Goal: Check status: Check status

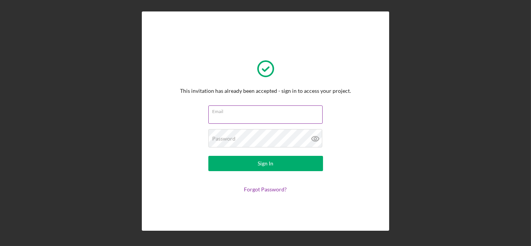
click at [247, 113] on div "Email" at bounding box center [265, 115] width 115 height 19
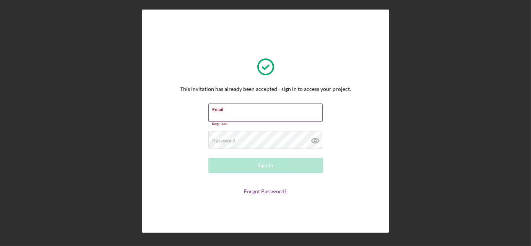
drag, startPoint x: 242, startPoint y: 115, endPoint x: 225, endPoint y: 113, distance: 17.7
click at [225, 113] on input "Email" at bounding box center [265, 113] width 114 height 18
type input "[EMAIL_ADDRESS][DOMAIN_NAME]"
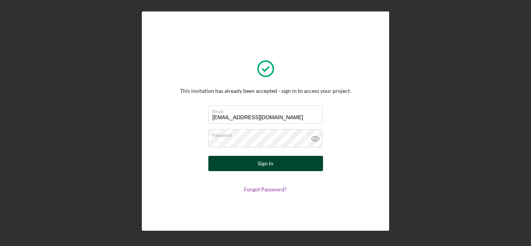
click at [260, 163] on div "Sign In" at bounding box center [266, 163] width 16 height 15
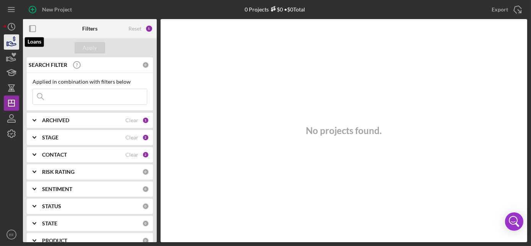
click at [13, 41] on icon "button" at bounding box center [11, 42] width 19 height 19
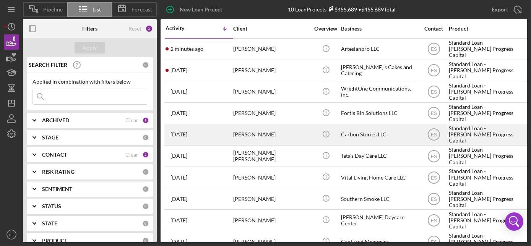
click at [181, 134] on time "[DATE]" at bounding box center [179, 135] width 17 height 6
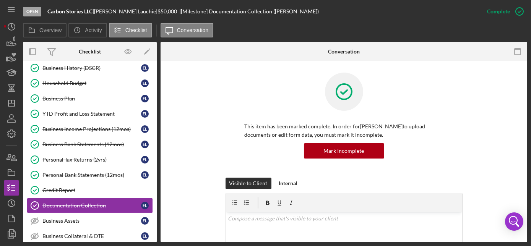
scroll to position [139, 0]
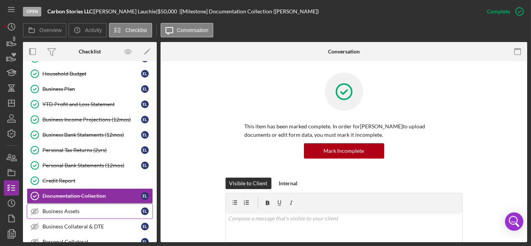
click at [81, 208] on div "Business Assets" at bounding box center [91, 211] width 99 height 6
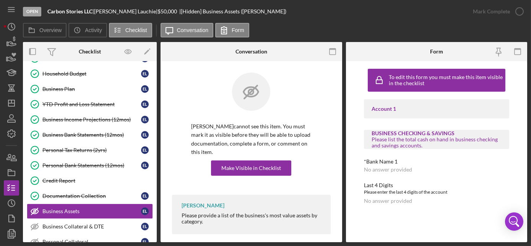
scroll to position [7, 0]
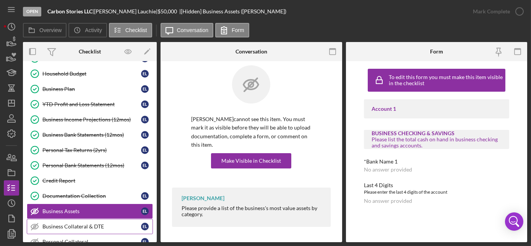
click at [102, 224] on div "Business Collateral & DTE" at bounding box center [91, 227] width 99 height 6
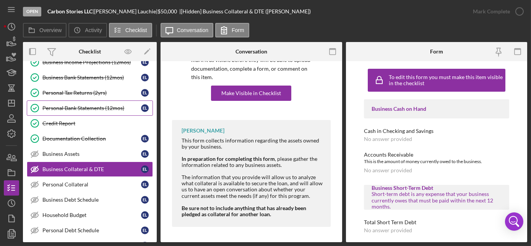
scroll to position [208, 0]
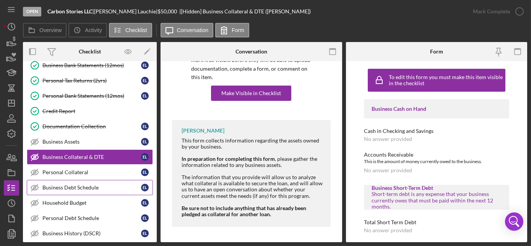
click at [61, 185] on div "Business Debt Schedule" at bounding box center [91, 188] width 99 height 6
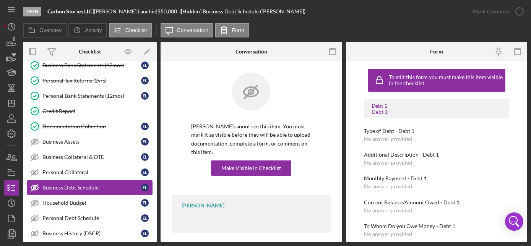
scroll to position [34, 0]
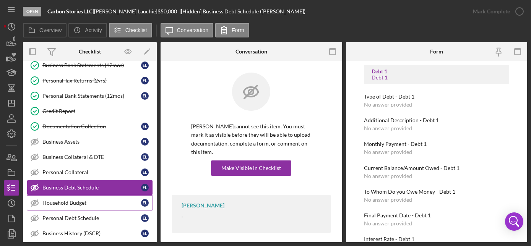
click at [90, 202] on link "Household Budget Household Budget E L" at bounding box center [90, 202] width 126 height 15
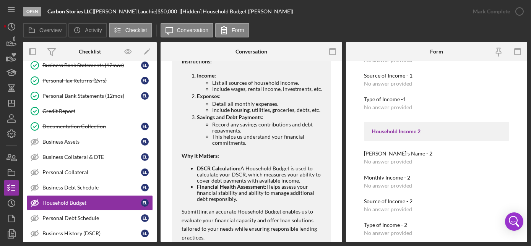
scroll to position [348, 0]
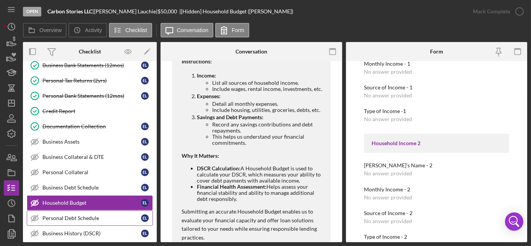
click at [76, 215] on div "Personal Debt Schedule" at bounding box center [91, 218] width 99 height 6
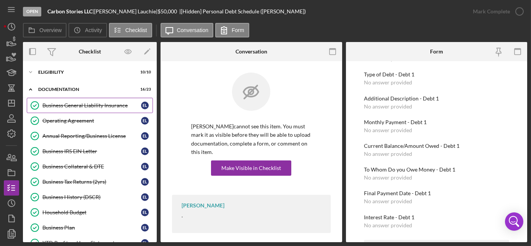
click at [78, 106] on div "Business General Liability Insurance" at bounding box center [91, 106] width 99 height 6
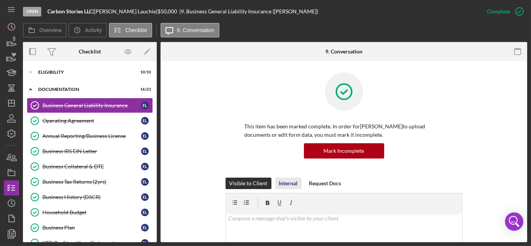
click at [285, 181] on div "Internal" at bounding box center [288, 183] width 19 height 11
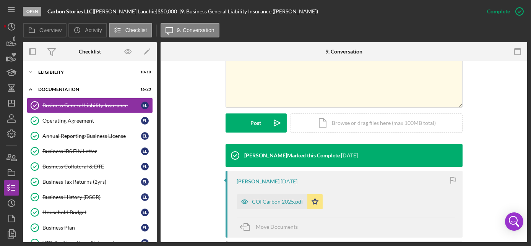
scroll to position [174, 0]
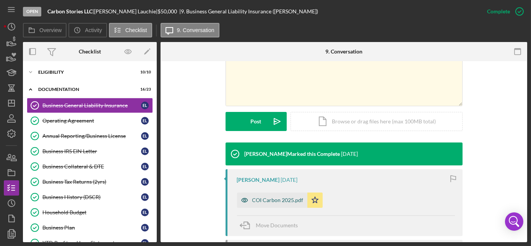
click at [269, 201] on div "COI Carbon 2025.pdf" at bounding box center [277, 200] width 51 height 6
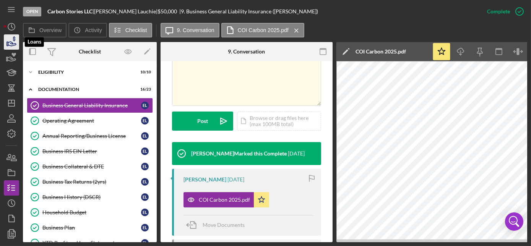
click at [9, 42] on icon "button" at bounding box center [12, 44] width 8 height 4
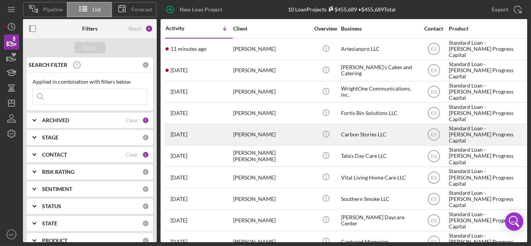
click at [266, 135] on div "[PERSON_NAME]" at bounding box center [271, 135] width 77 height 20
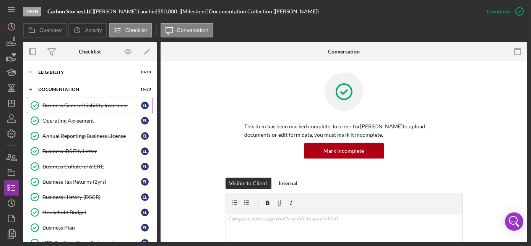
click at [75, 107] on div "Business General Liability Insurance" at bounding box center [91, 106] width 99 height 6
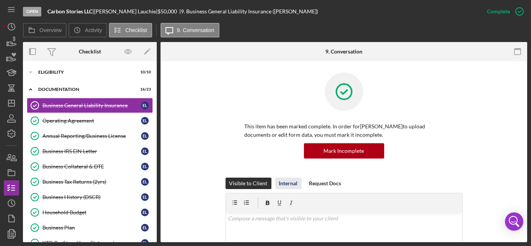
click at [282, 182] on div "Internal" at bounding box center [288, 183] width 19 height 11
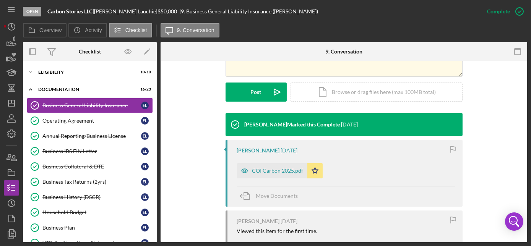
scroll to position [243, 0]
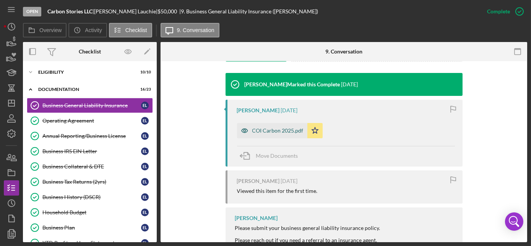
click at [272, 130] on div "COI Carbon 2025.pdf" at bounding box center [277, 131] width 51 height 6
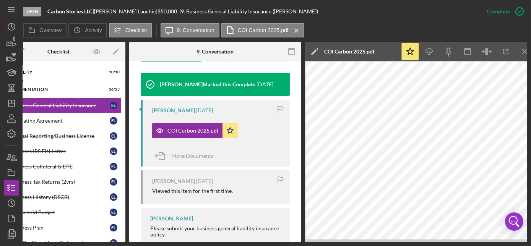
scroll to position [0, 39]
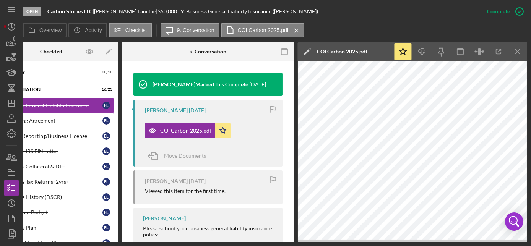
click at [34, 121] on div "Operating Agreement" at bounding box center [53, 121] width 99 height 6
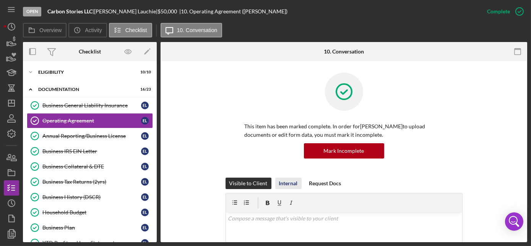
click at [288, 181] on div "Internal" at bounding box center [288, 183] width 19 height 11
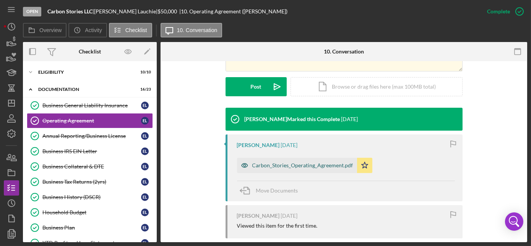
click at [322, 163] on div "Carbon_Stories_Operating_Agreement.pdf" at bounding box center [302, 166] width 101 height 6
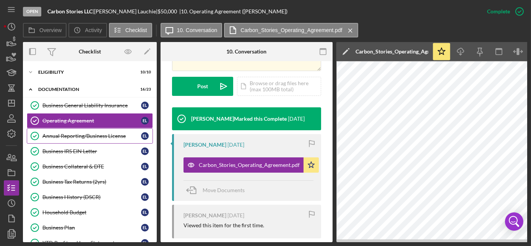
click at [93, 135] on div "Annual Reporting/Business License" at bounding box center [91, 136] width 99 height 6
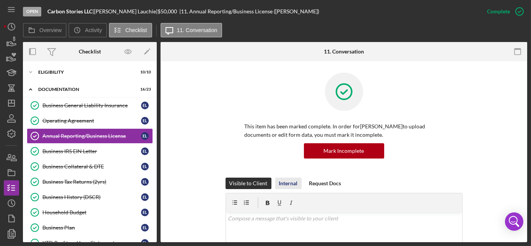
click at [295, 182] on div "Internal" at bounding box center [288, 183] width 19 height 11
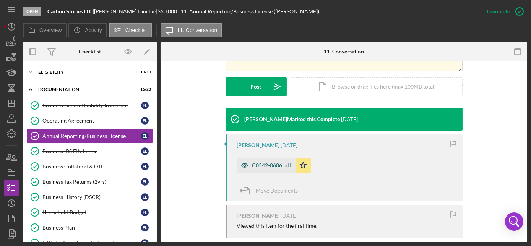
click at [270, 166] on div "C0542-0686.pdf" at bounding box center [271, 166] width 39 height 6
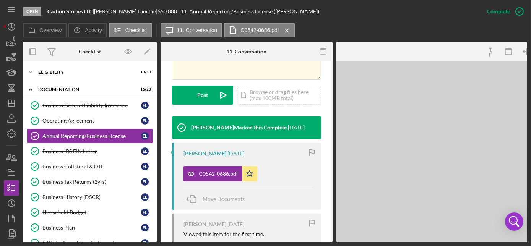
scroll to position [217, 0]
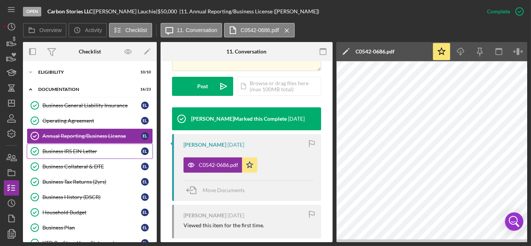
click at [63, 152] on div "Business IRS EIN Letter" at bounding box center [91, 151] width 99 height 6
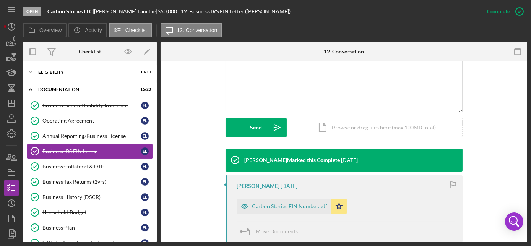
scroll to position [174, 0]
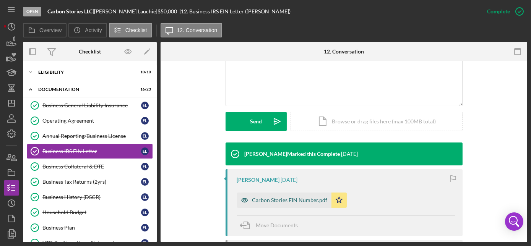
click at [303, 197] on div "Carbon Stories EIN Number.pdf" at bounding box center [289, 200] width 75 height 6
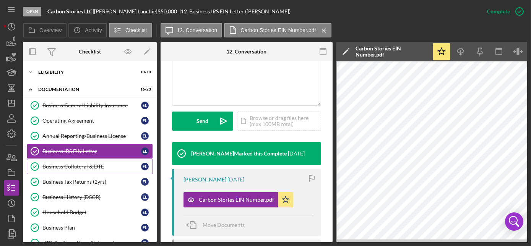
click at [86, 165] on div "Business Collateral & DTE" at bounding box center [91, 167] width 99 height 6
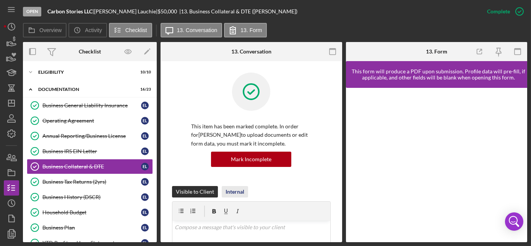
click at [234, 190] on div "Internal" at bounding box center [235, 191] width 19 height 11
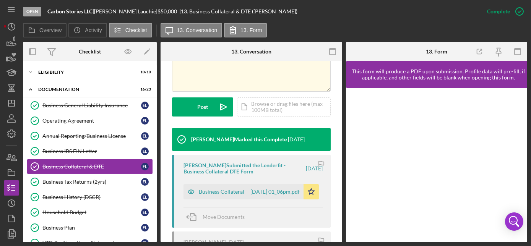
scroll to position [208, 0]
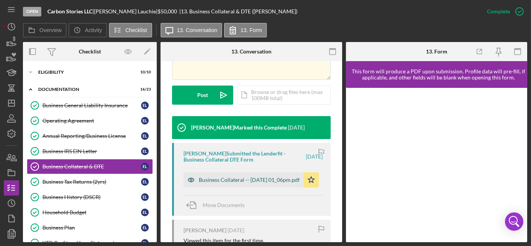
click at [241, 177] on div "Business Collateral -- [DATE] 01_06pm.pdf" at bounding box center [249, 180] width 101 height 6
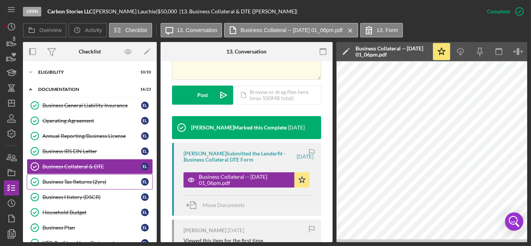
click at [63, 181] on div "Business Tax Returns (2yrs)" at bounding box center [91, 182] width 99 height 6
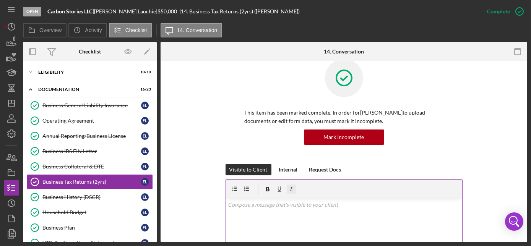
scroll to position [34, 0]
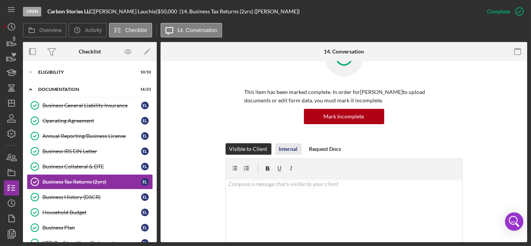
click at [280, 150] on div "Internal" at bounding box center [288, 148] width 19 height 11
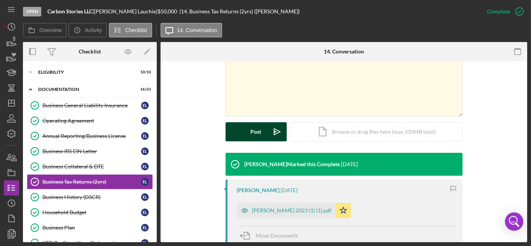
scroll to position [174, 0]
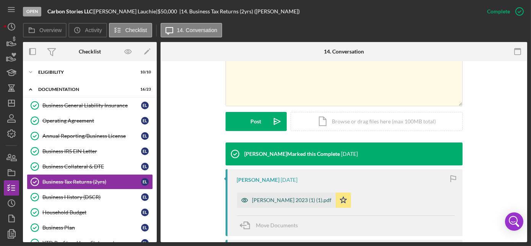
click at [278, 199] on div "[PERSON_NAME] 2023 (1) (1).pdf" at bounding box center [292, 200] width 80 height 6
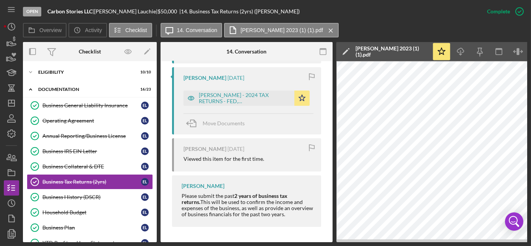
scroll to position [357, 0]
click at [60, 194] on div "Business History (DSCR)" at bounding box center [91, 197] width 99 height 6
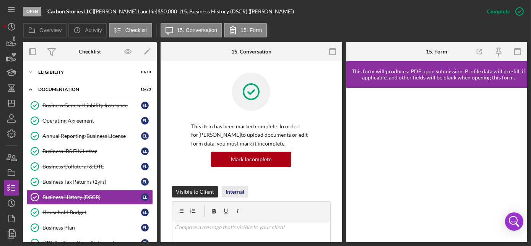
click at [230, 190] on div "Internal" at bounding box center [235, 191] width 19 height 11
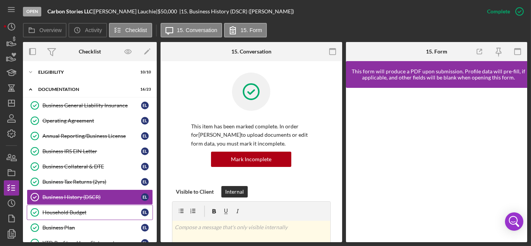
click at [73, 210] on div "Household Budget" at bounding box center [91, 213] width 99 height 6
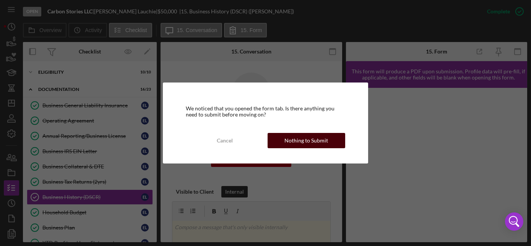
click at [330, 140] on button "Nothing to Submit" at bounding box center [307, 140] width 78 height 15
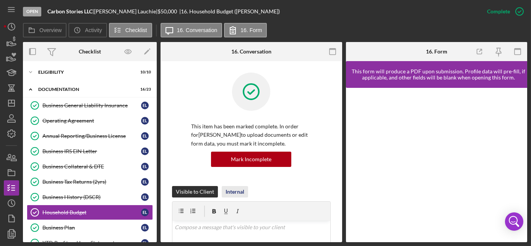
click at [239, 192] on div "Internal" at bounding box center [235, 191] width 19 height 11
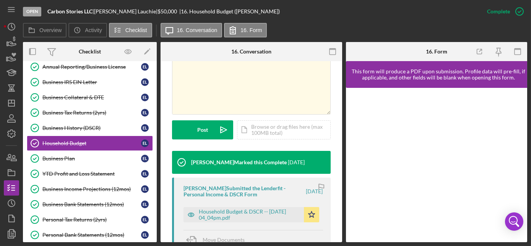
scroll to position [208, 0]
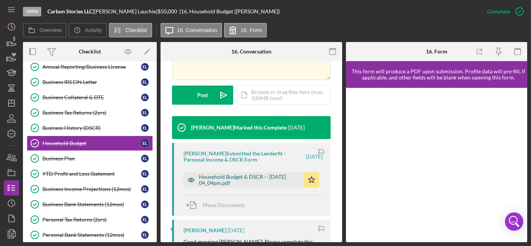
click at [246, 177] on div "Household Budget & DSCR -- [DATE] 04_04pm.pdf" at bounding box center [249, 180] width 101 height 12
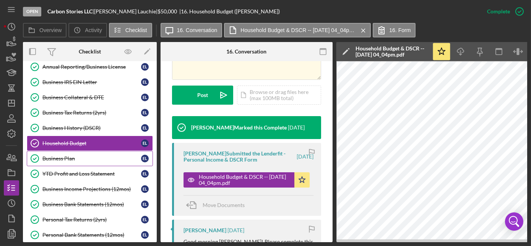
click at [47, 156] on div "Business Plan" at bounding box center [91, 159] width 99 height 6
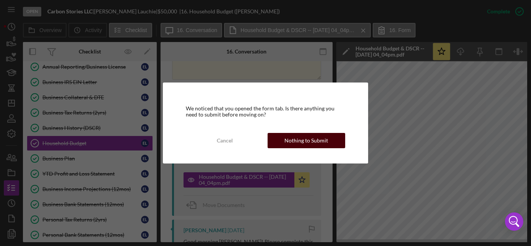
click at [283, 138] on button "Nothing to Submit" at bounding box center [307, 140] width 78 height 15
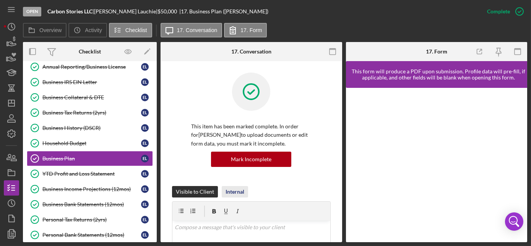
click at [235, 194] on div "Internal" at bounding box center [235, 191] width 19 height 11
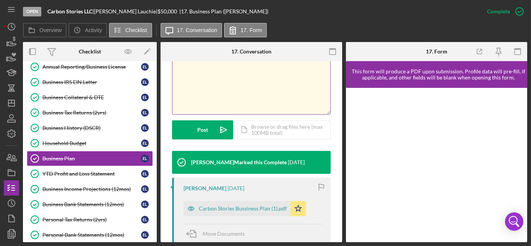
scroll to position [208, 0]
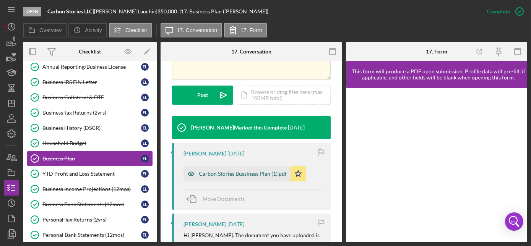
click at [234, 174] on div "Carbon Stories Bussiness Plan (1).pdf" at bounding box center [243, 174] width 88 height 6
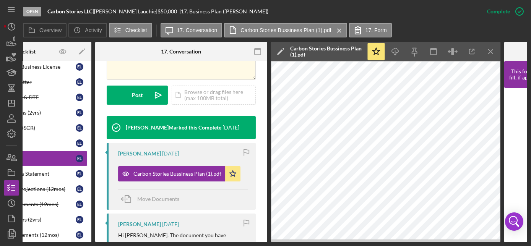
scroll to position [0, 77]
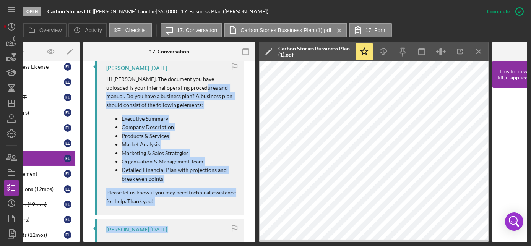
drag, startPoint x: 189, startPoint y: 240, endPoint x: 144, endPoint y: 239, distance: 44.4
click at [144, 239] on div "[PERSON_NAME] Marked this Complete [DATE] [PERSON_NAME] [DATE] Carbon Stories B…" at bounding box center [169, 177] width 149 height 435
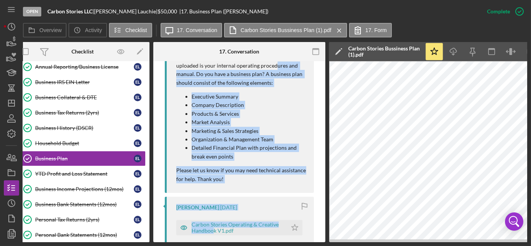
scroll to position [0, 0]
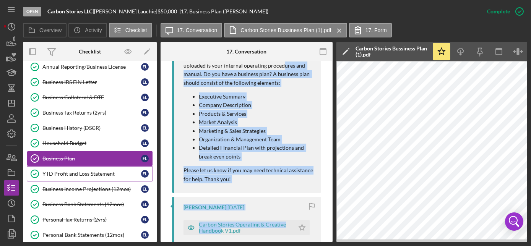
click at [93, 171] on div "YTD Profit and Loss Statement" at bounding box center [91, 174] width 99 height 6
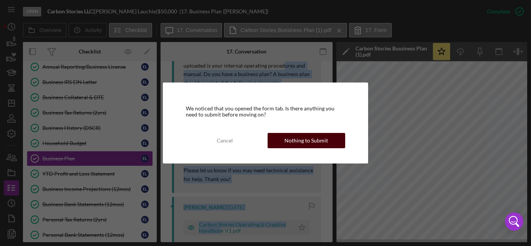
click at [315, 141] on div "Nothing to Submit" at bounding box center [307, 140] width 44 height 15
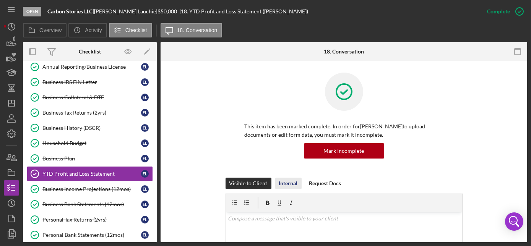
click at [287, 183] on div "Internal" at bounding box center [288, 183] width 19 height 11
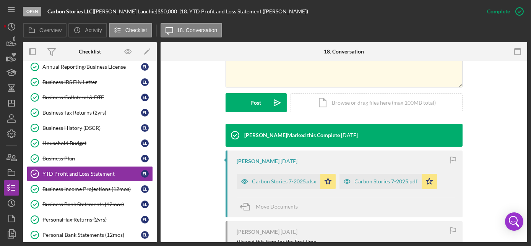
scroll to position [208, 0]
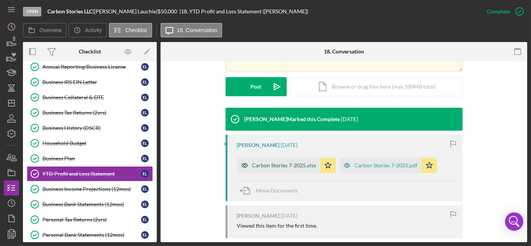
click at [277, 167] on div "Carbon Stories 7-2025.xlsx" at bounding box center [284, 166] width 64 height 6
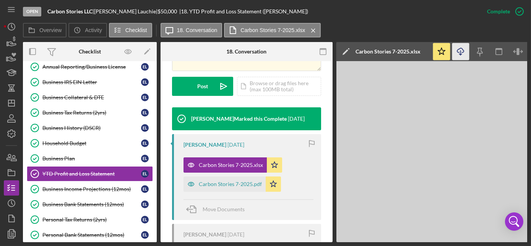
click at [462, 50] on icon "Icon/Download" at bounding box center [461, 51] width 17 height 17
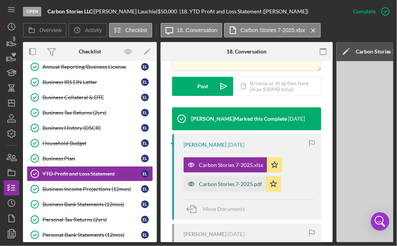
click at [241, 181] on div "Carbon Stories 7-2025.pdf" at bounding box center [225, 184] width 82 height 15
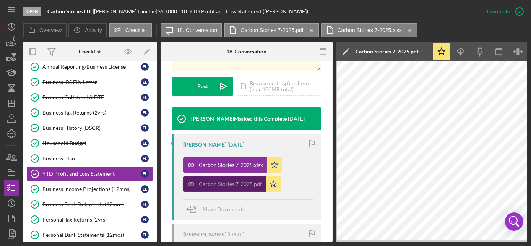
click at [245, 182] on div "Carbon Stories 7-2025.pdf" at bounding box center [230, 184] width 63 height 6
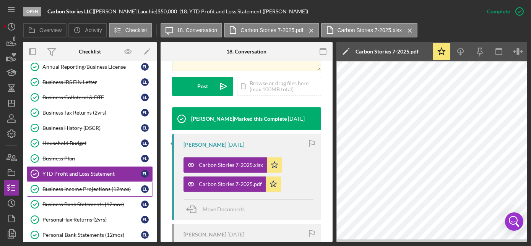
click at [82, 186] on div "Business Income Projections (12mos)" at bounding box center [91, 189] width 99 height 6
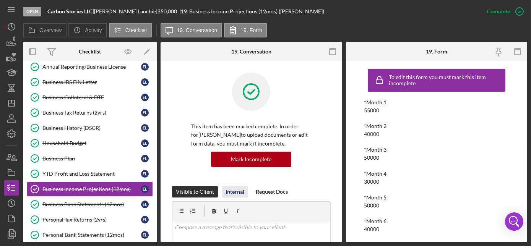
click at [228, 192] on div "Internal" at bounding box center [235, 191] width 19 height 11
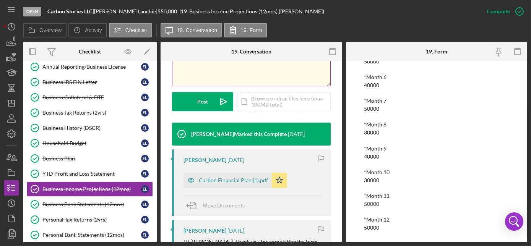
scroll to position [208, 0]
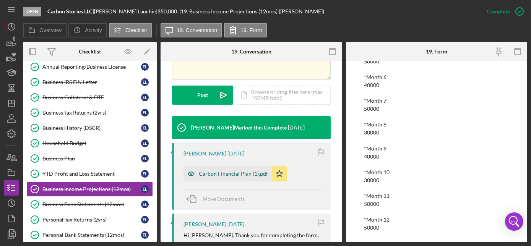
click at [231, 174] on div "Carbon Financial Plan (1).pdf" at bounding box center [233, 174] width 69 height 6
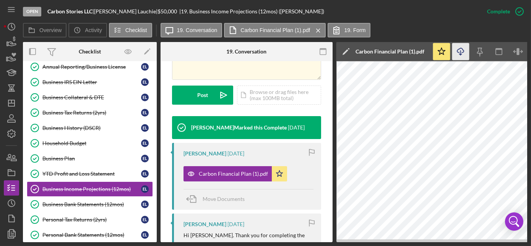
click at [461, 50] on icon "Icon/Download" at bounding box center [461, 51] width 17 height 17
click at [68, 203] on div "Business Bank Statements (12mos)" at bounding box center [91, 205] width 99 height 6
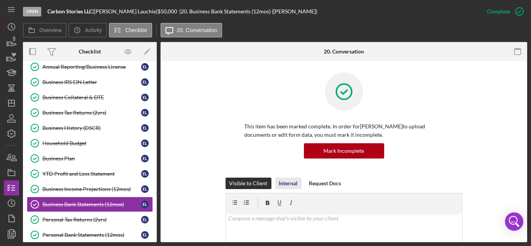
click at [283, 186] on div "Internal" at bounding box center [288, 183] width 19 height 11
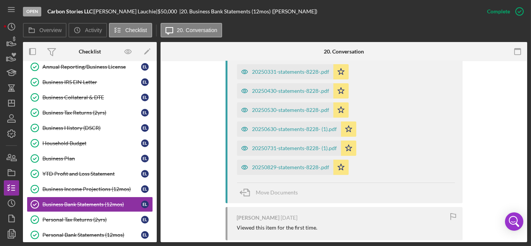
scroll to position [452, 0]
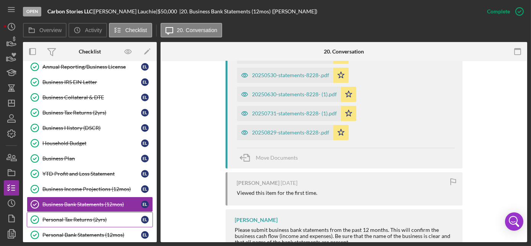
click at [90, 217] on div "Personal Tax Returns (2yrs)" at bounding box center [91, 220] width 99 height 6
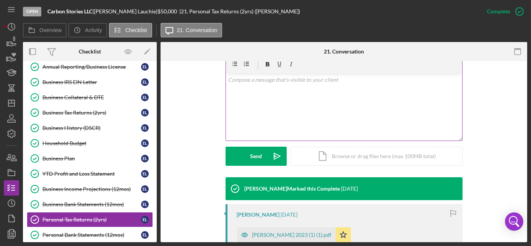
scroll to position [243, 0]
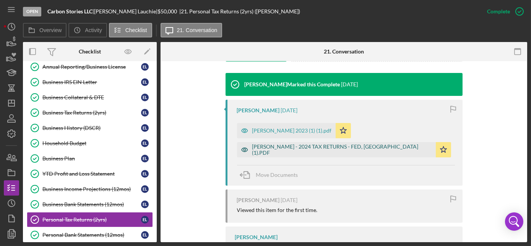
click at [295, 149] on div "[PERSON_NAME] - 2024 TAX RETURNS - FED, [GEOGRAPHIC_DATA] (1).PDF" at bounding box center [342, 150] width 180 height 12
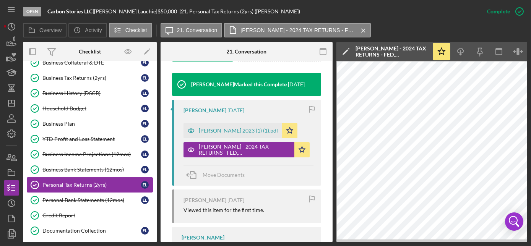
scroll to position [104, 0]
click at [60, 198] on div "Personal Bank Statements (12mos)" at bounding box center [91, 200] width 99 height 6
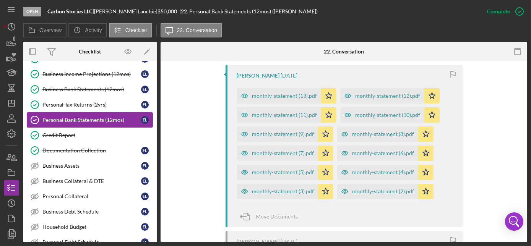
scroll to position [208, 0]
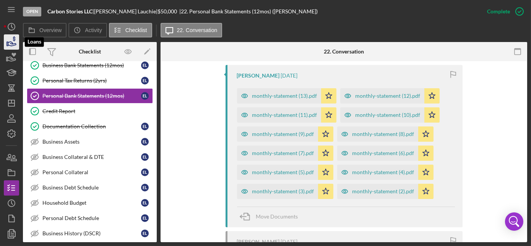
click at [10, 44] on icon "button" at bounding box center [12, 44] width 8 height 4
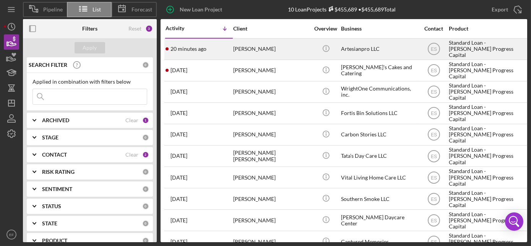
click at [248, 51] on div "[PERSON_NAME]" at bounding box center [271, 49] width 77 height 20
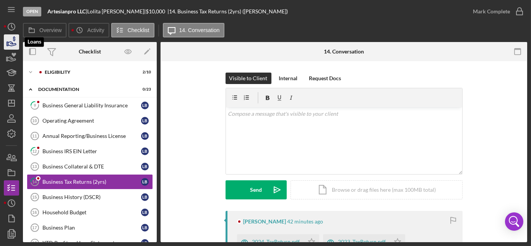
click at [10, 39] on icon "button" at bounding box center [11, 42] width 19 height 19
